Goal: Task Accomplishment & Management: Use online tool/utility

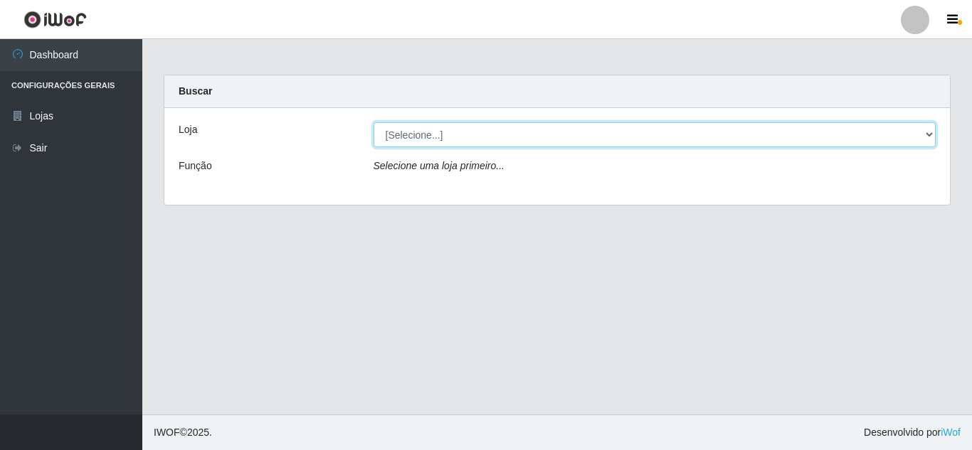
click at [441, 135] on select "[Selecione...] Leite Clan - [GEOGRAPHIC_DATA]" at bounding box center [655, 134] width 563 height 25
select select "498"
click at [374, 122] on select "[Selecione...] Leite Clan - [GEOGRAPHIC_DATA]" at bounding box center [655, 134] width 563 height 25
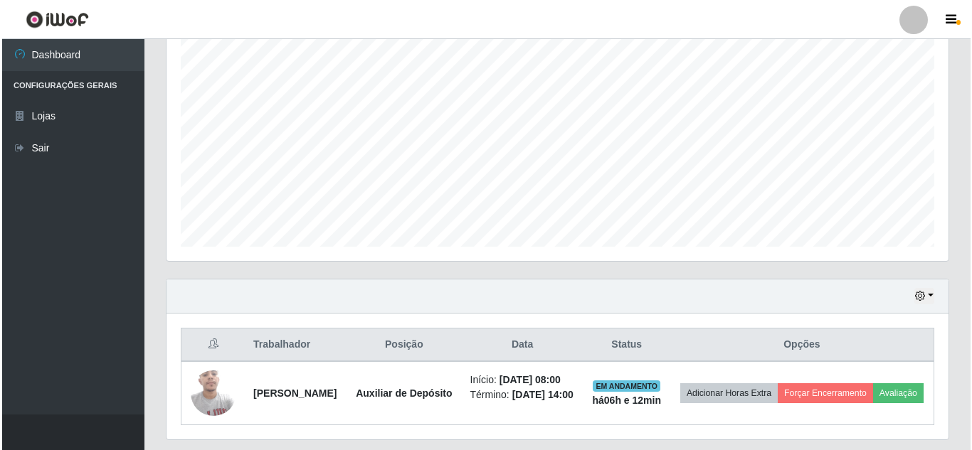
scroll to position [255, 0]
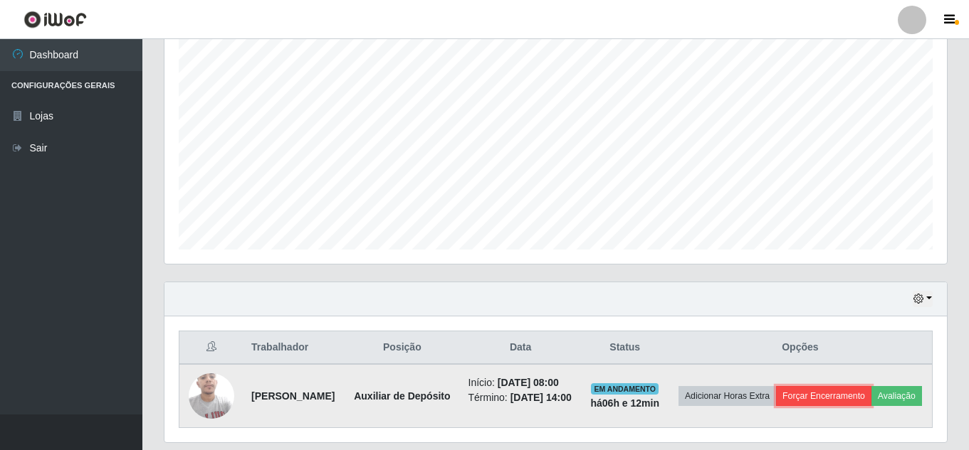
click at [871, 391] on button "Forçar Encerramento" at bounding box center [823, 396] width 95 height 20
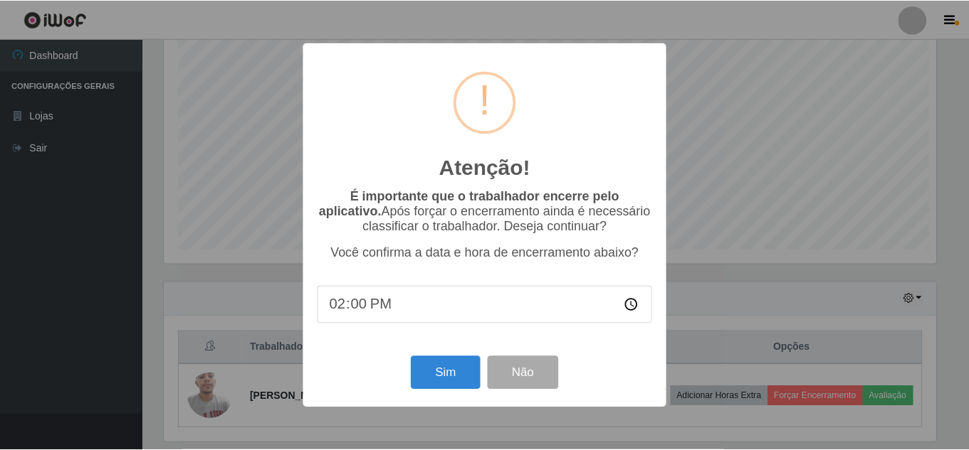
scroll to position [259, 0]
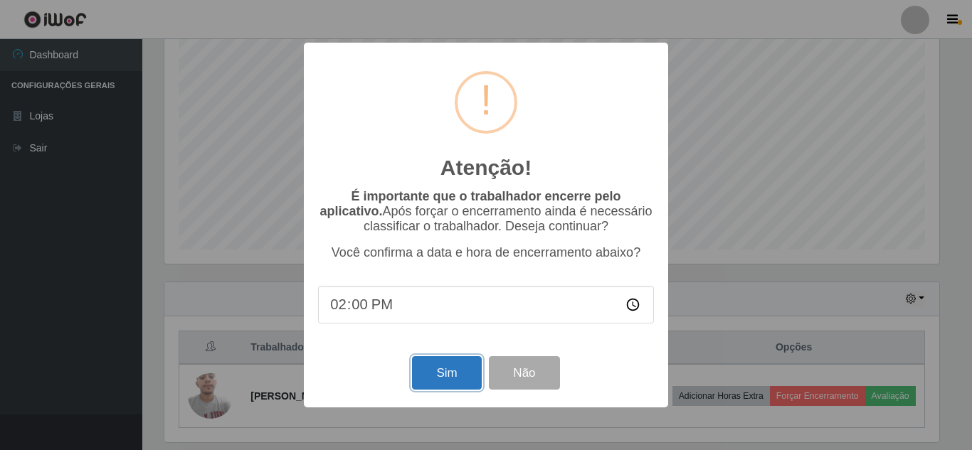
click at [446, 376] on button "Sim" at bounding box center [446, 373] width 69 height 33
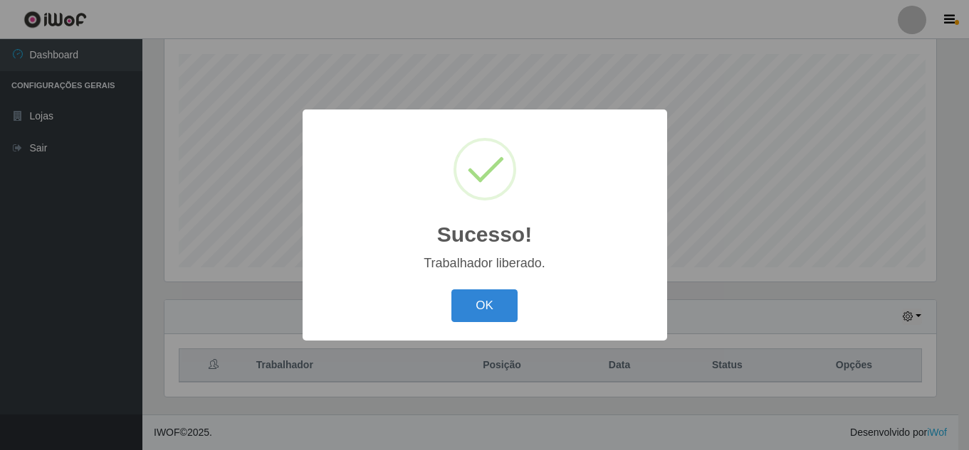
scroll to position [295, 775]
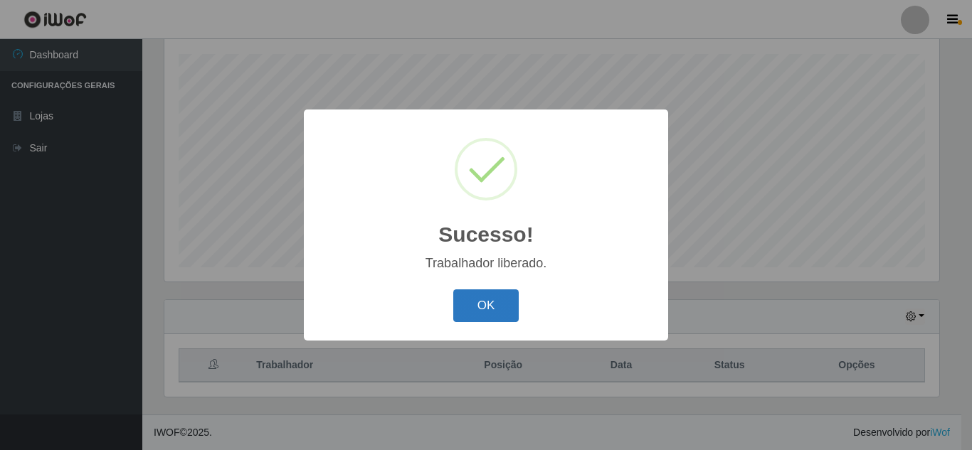
click at [477, 298] on button "OK" at bounding box center [486, 306] width 66 height 33
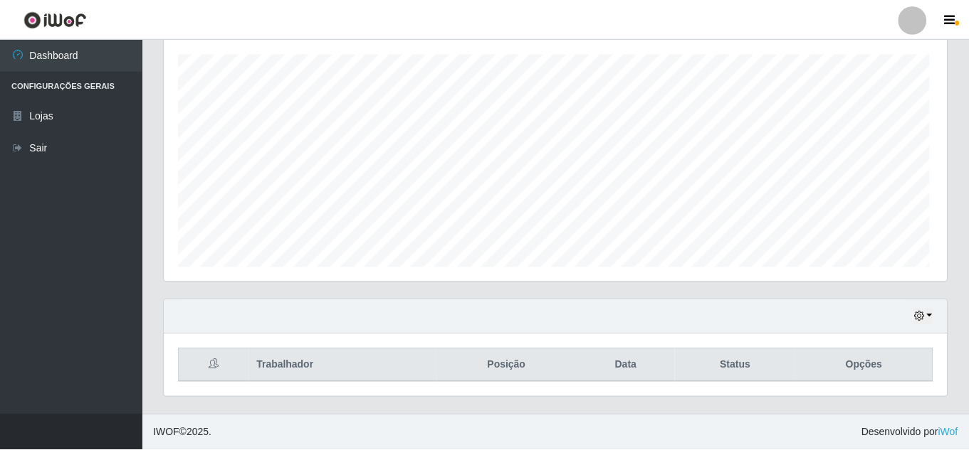
scroll to position [295, 782]
